Goal: Navigation & Orientation: Find specific page/section

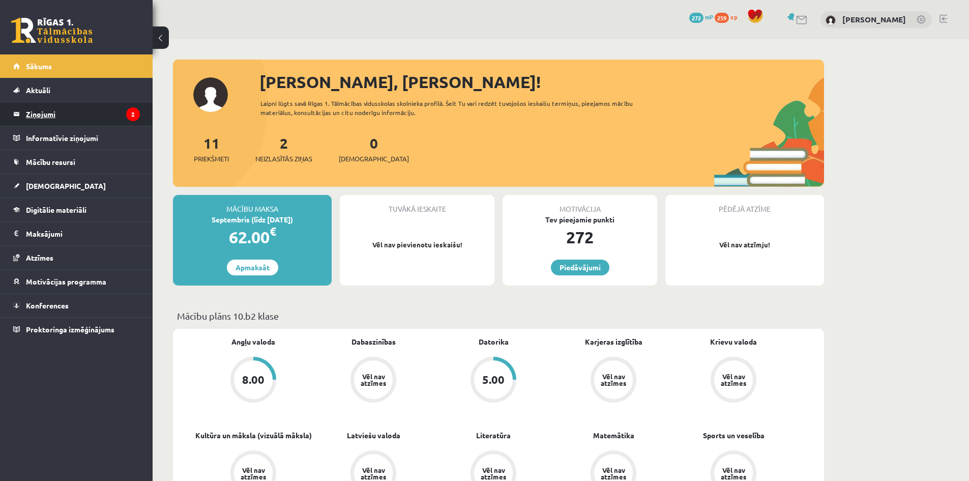
click at [67, 111] on legend "Ziņojumi 2" at bounding box center [83, 113] width 114 height 23
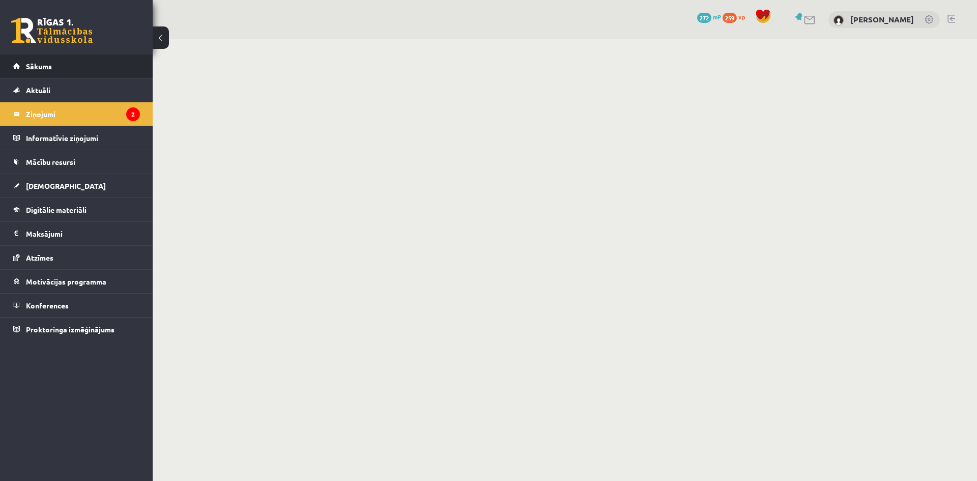
click at [67, 64] on link "Sākums" at bounding box center [76, 65] width 127 height 23
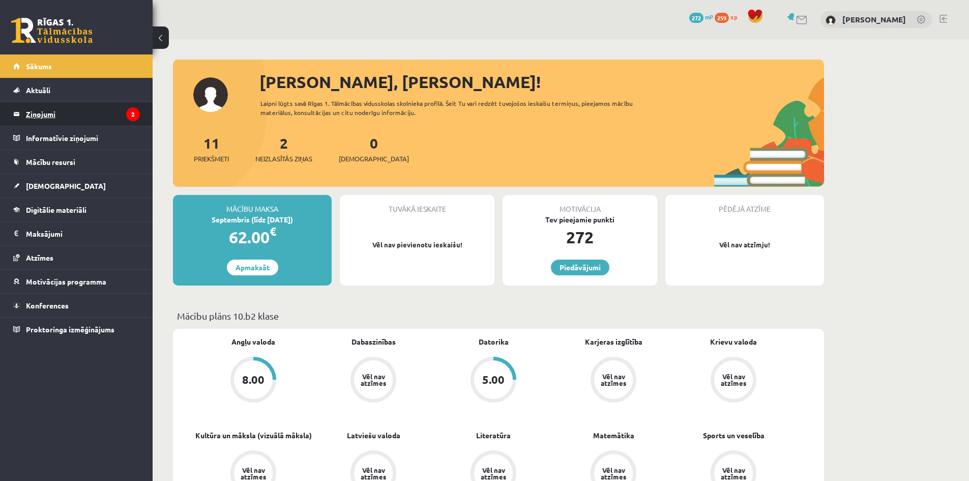
click at [72, 116] on legend "Ziņojumi 2" at bounding box center [83, 113] width 114 height 23
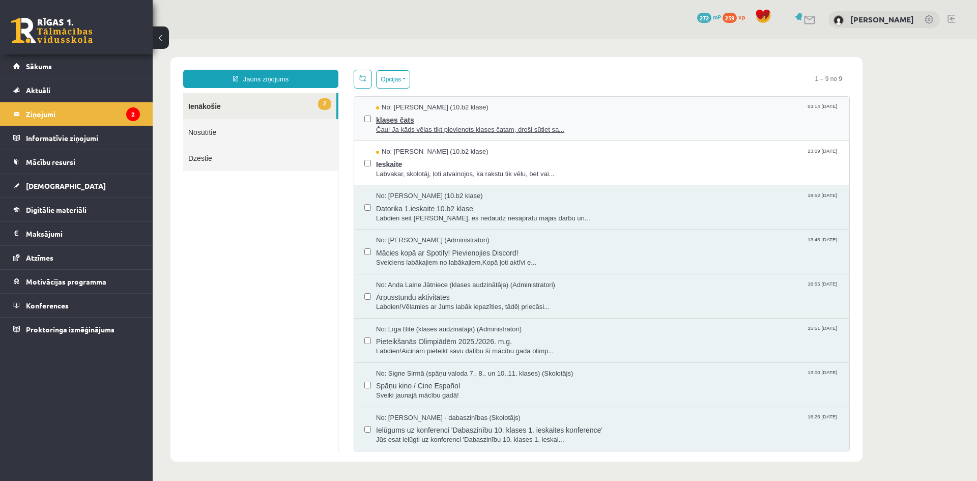
click at [601, 125] on span "Čau! Ja kāds vēlas tikt pievienots klases čatam, droši sūtiet sa..." at bounding box center [607, 130] width 463 height 10
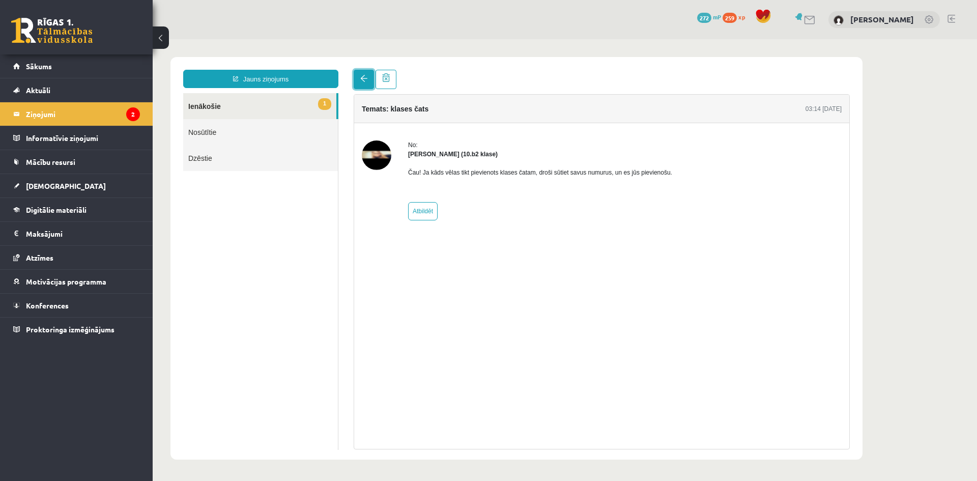
click at [356, 81] on link at bounding box center [363, 79] width 20 height 19
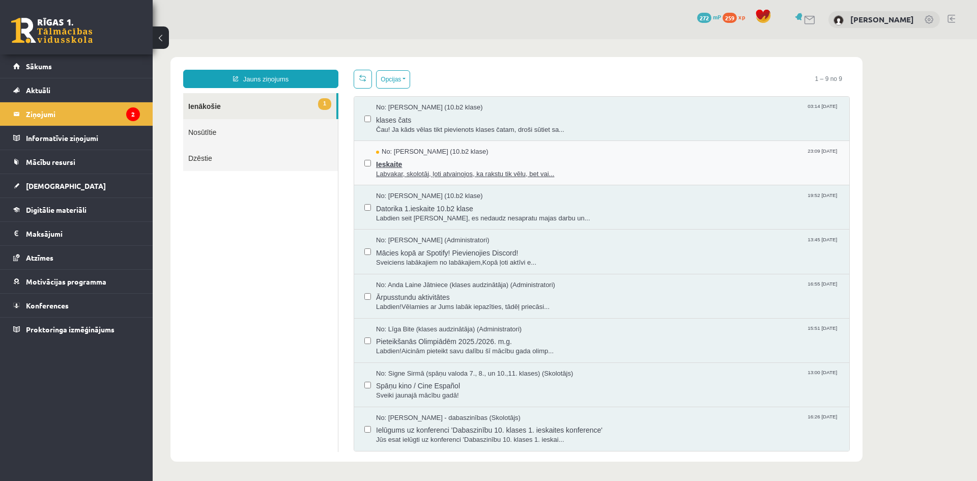
click at [542, 160] on span "Ieskaite" at bounding box center [607, 163] width 463 height 13
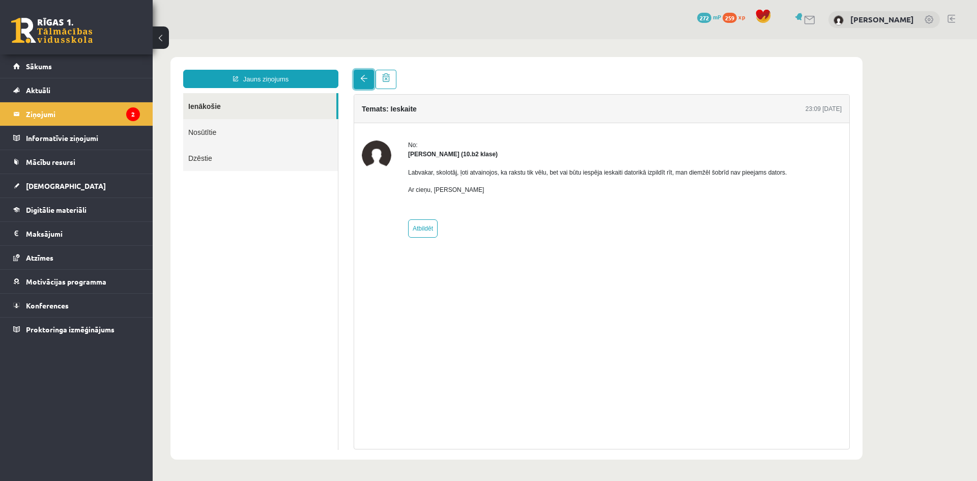
click at [359, 87] on link at bounding box center [363, 79] width 20 height 19
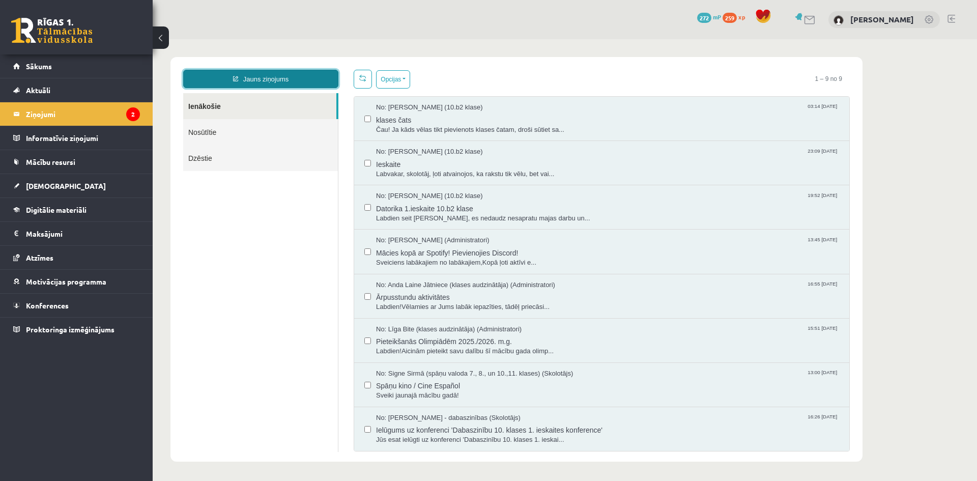
click at [286, 84] on link "Jauns ziņojums" at bounding box center [260, 79] width 155 height 18
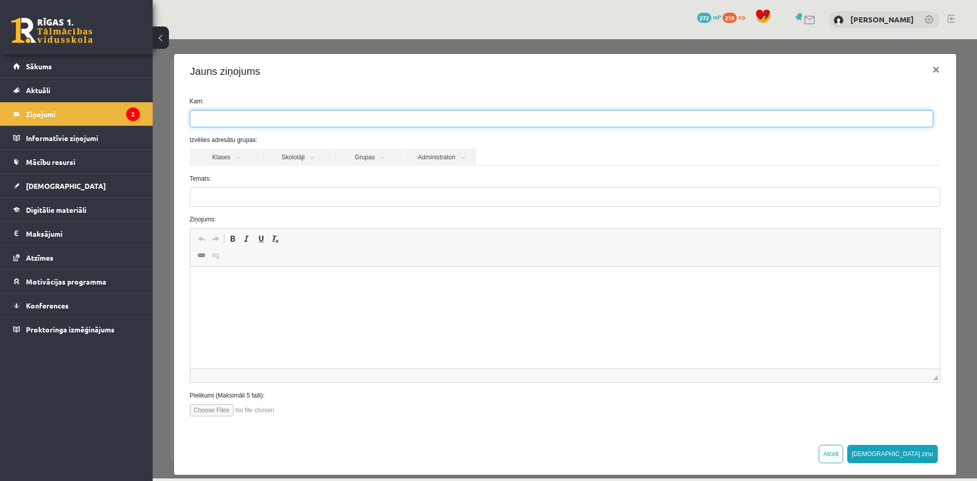
click at [283, 116] on ul at bounding box center [561, 118] width 742 height 16
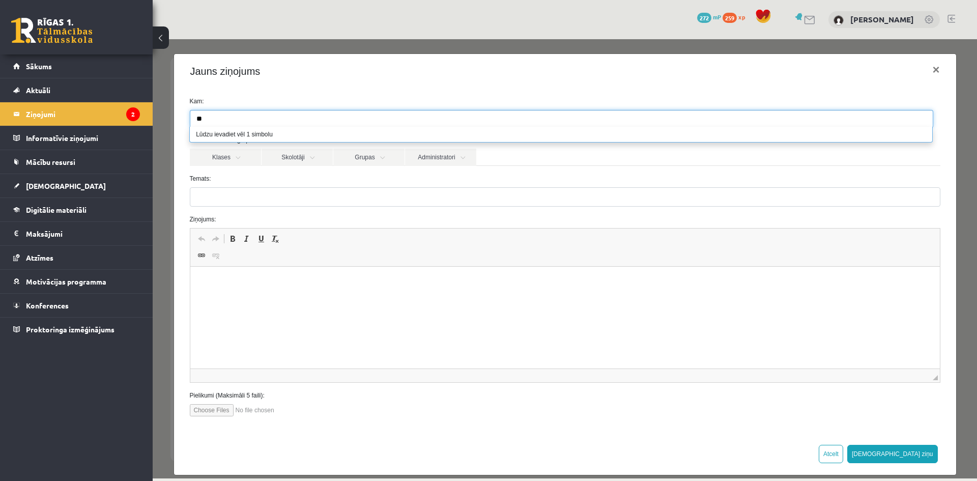
type input "*"
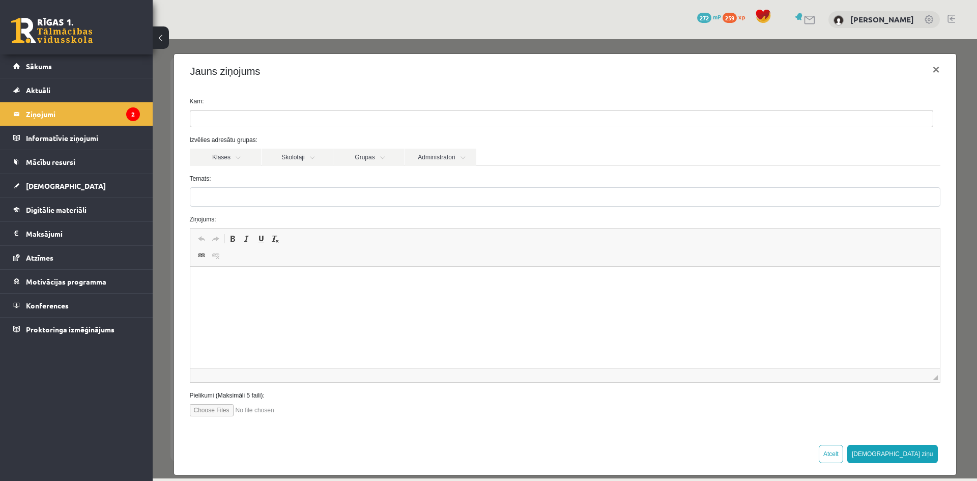
click at [355, 86] on div "Jauns ziņojums ×" at bounding box center [565, 71] width 782 height 35
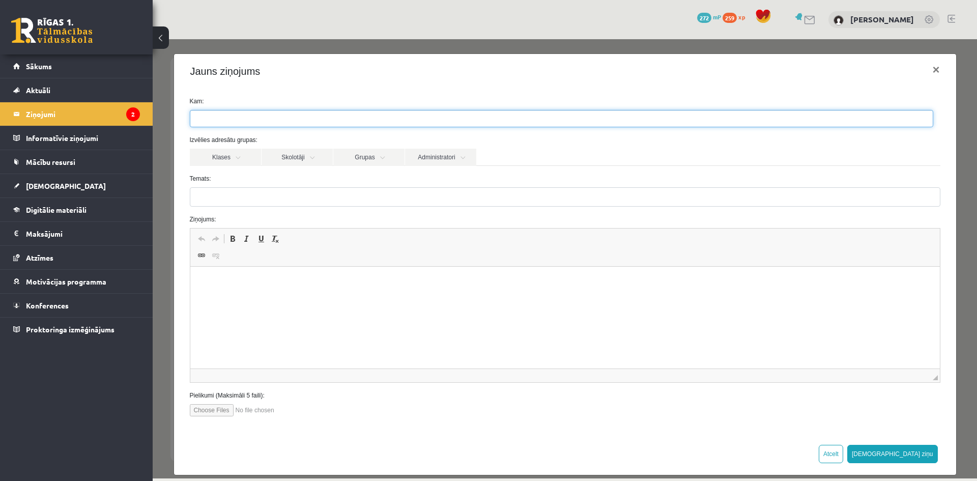
click at [284, 121] on ul at bounding box center [561, 118] width 742 height 16
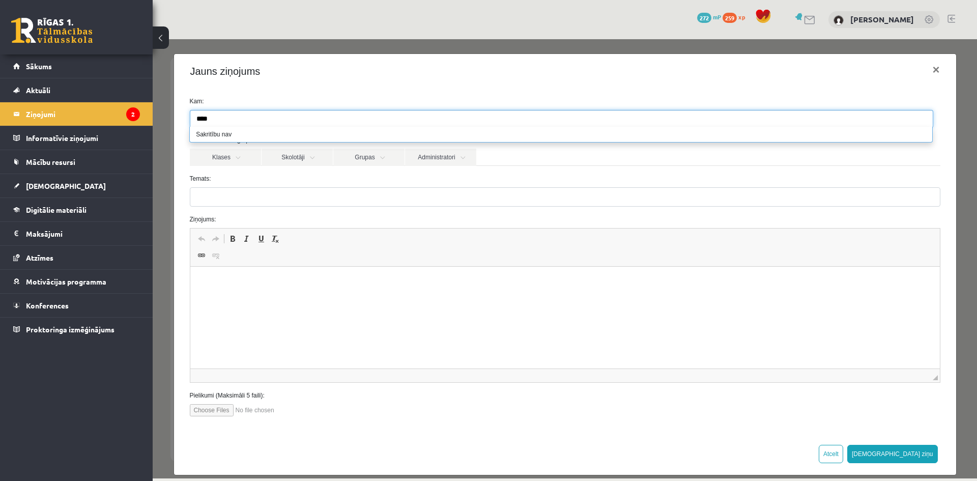
scroll to position [0, 1]
type input "*"
click at [182, 174] on label "Temats:" at bounding box center [564, 178] width 765 height 9
click at [190, 187] on input "Temats:" at bounding box center [565, 196] width 750 height 19
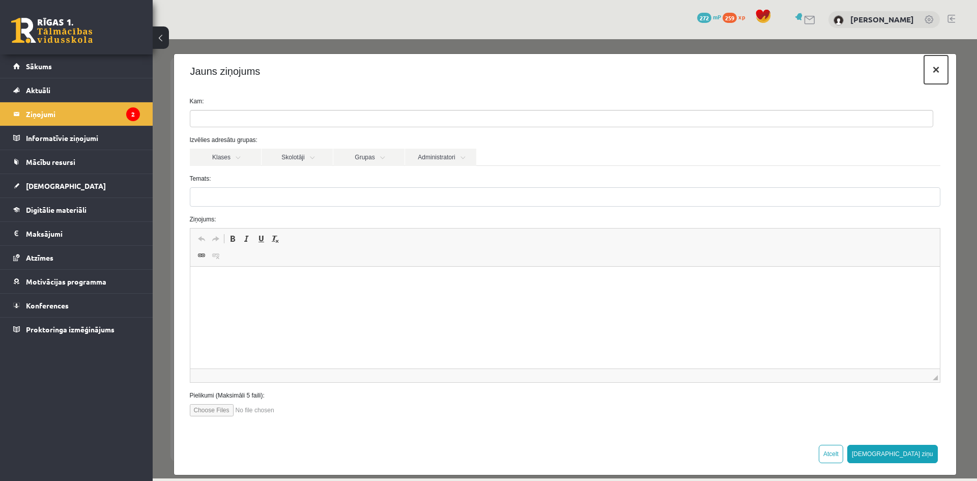
click at [927, 66] on button "×" at bounding box center [935, 69] width 23 height 28
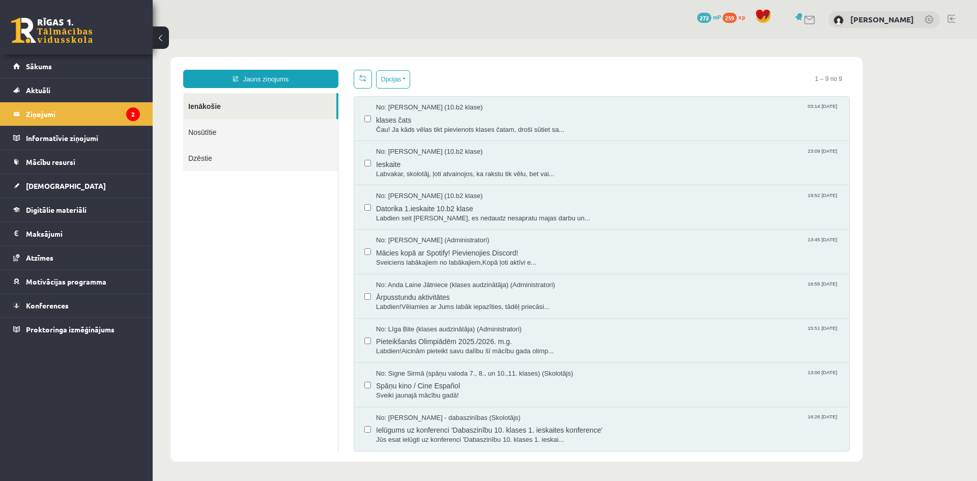
click at [211, 132] on link "Nosūtītie" at bounding box center [260, 132] width 155 height 26
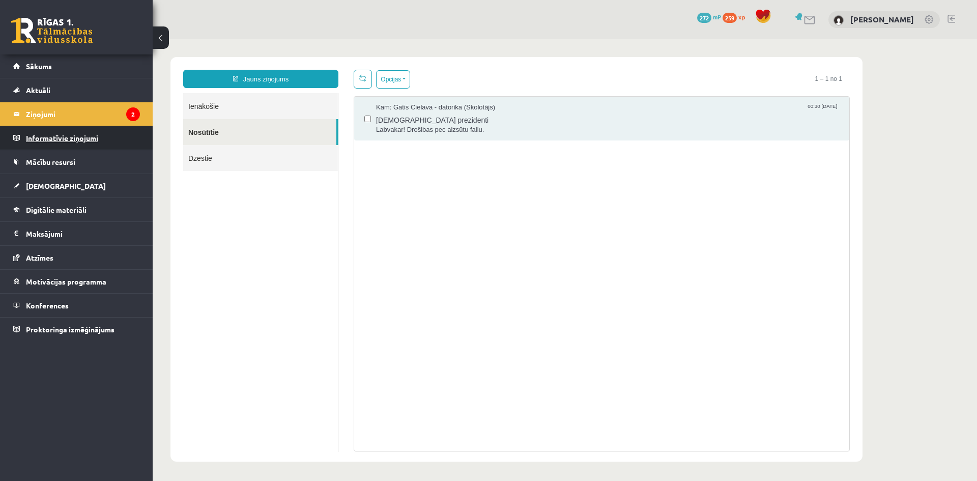
click at [99, 136] on legend "Informatīvie ziņojumi 0" at bounding box center [83, 137] width 114 height 23
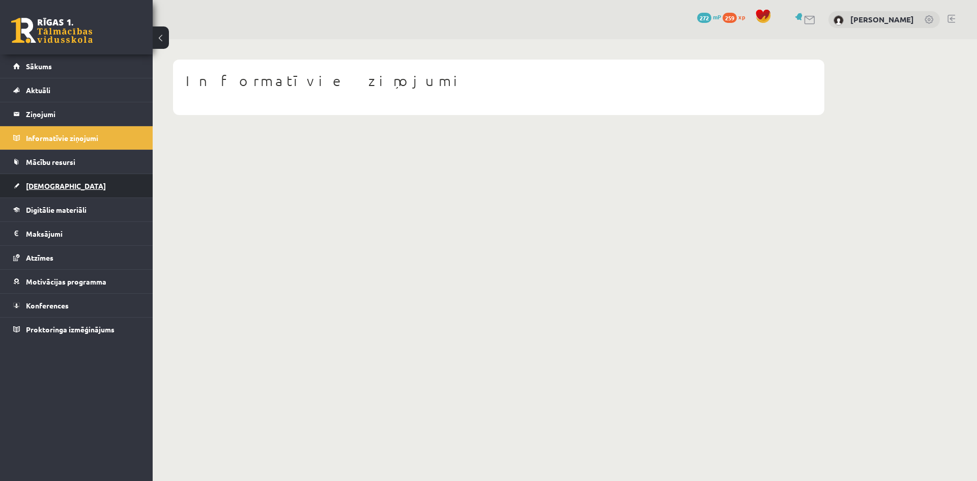
click at [83, 185] on link "[DEMOGRAPHIC_DATA]" at bounding box center [76, 185] width 127 height 23
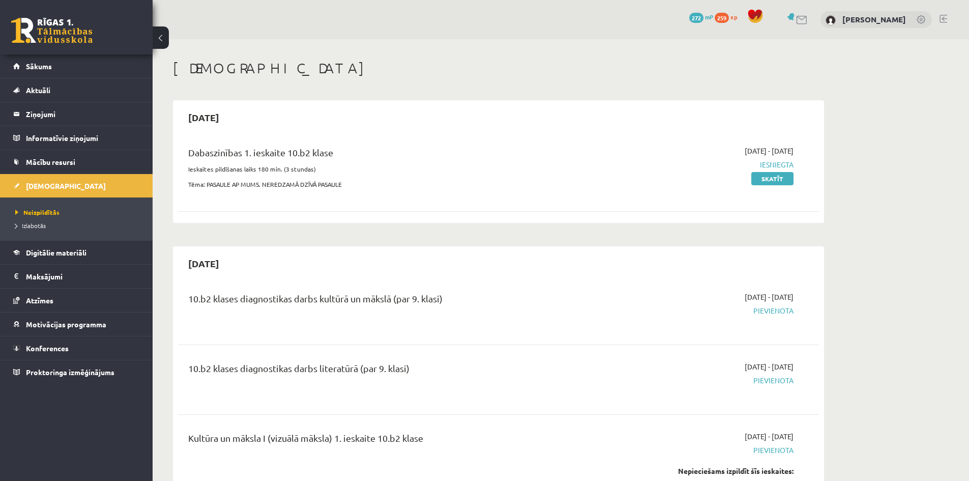
click at [842, 26] on div "[PERSON_NAME]" at bounding box center [875, 19] width 111 height 17
click at [847, 21] on link "[PERSON_NAME]" at bounding box center [874, 19] width 64 height 10
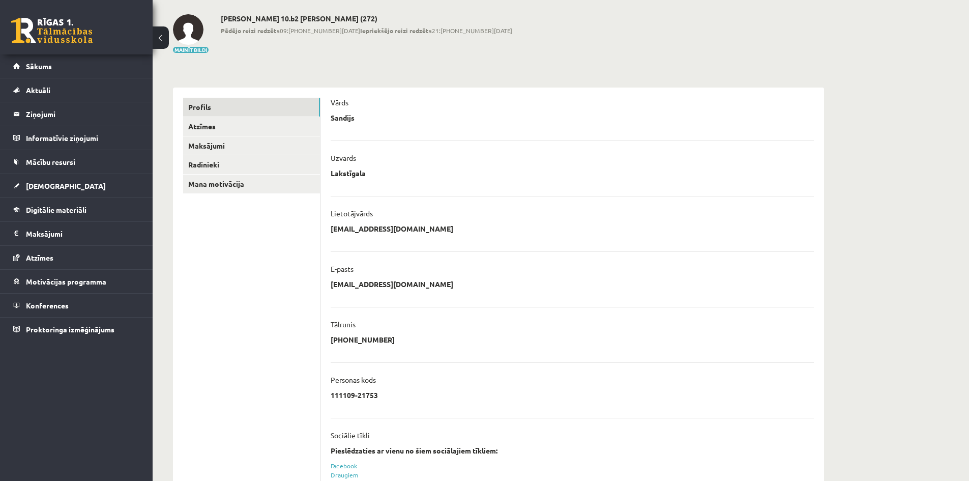
scroll to position [31, 0]
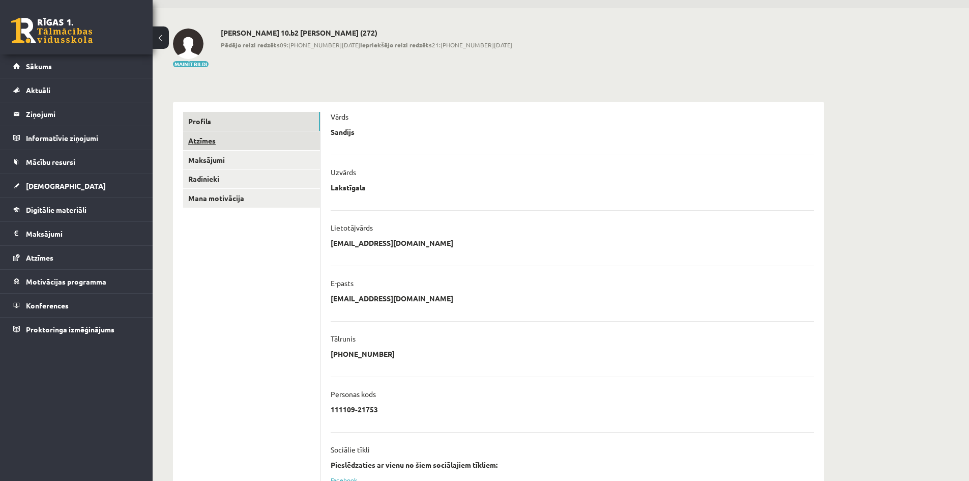
click at [234, 134] on link "Atzīmes" at bounding box center [251, 140] width 137 height 19
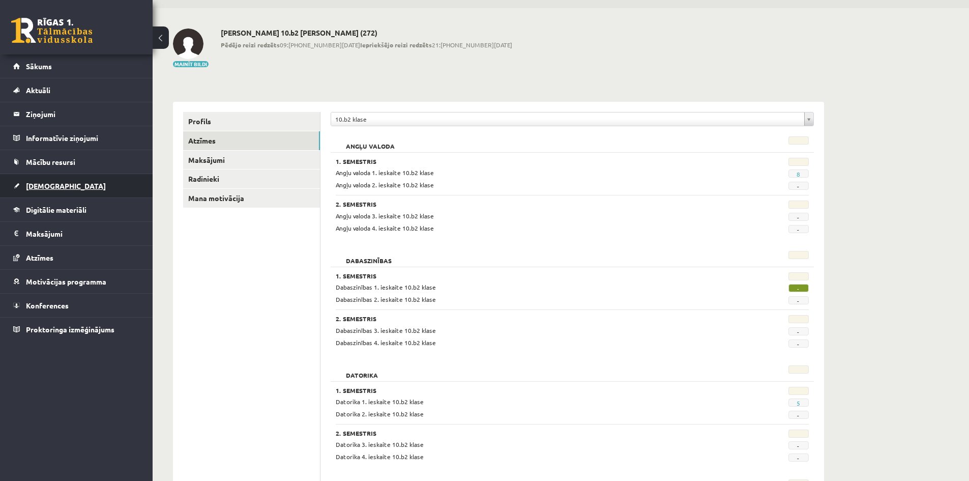
click at [80, 184] on link "[DEMOGRAPHIC_DATA]" at bounding box center [76, 185] width 127 height 23
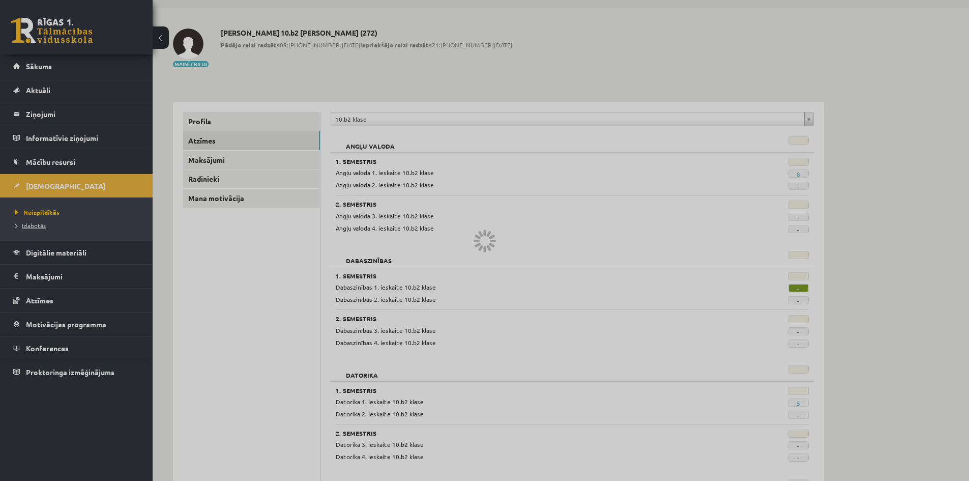
click at [27, 229] on li "Izlabotās" at bounding box center [78, 225] width 127 height 13
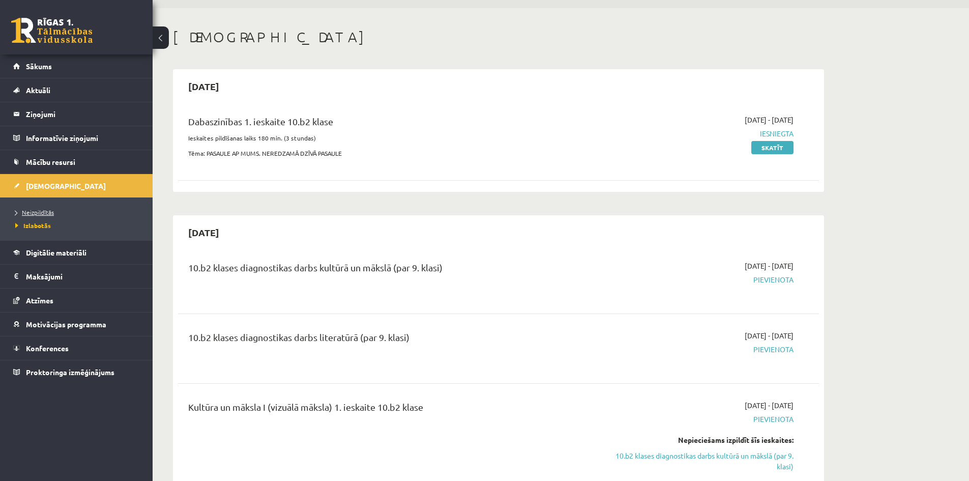
click at [37, 211] on span "Neizpildītās" at bounding box center [34, 212] width 39 height 8
click at [60, 254] on span "Digitālie materiāli" at bounding box center [56, 252] width 61 height 9
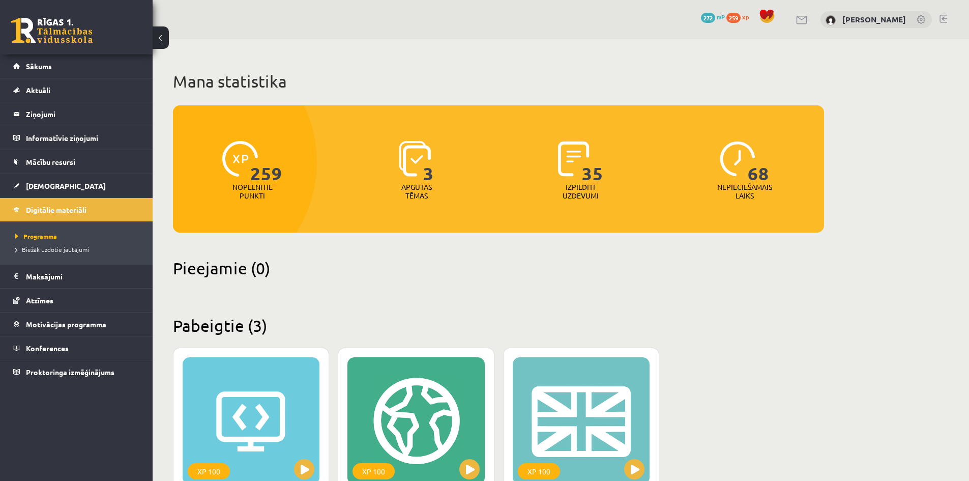
click at [949, 17] on div "0 Dāvanas 272 mP 259 xp Sandijs Lakstīgala" at bounding box center [561, 19] width 816 height 39
